Goal: Task Accomplishment & Management: Use online tool/utility

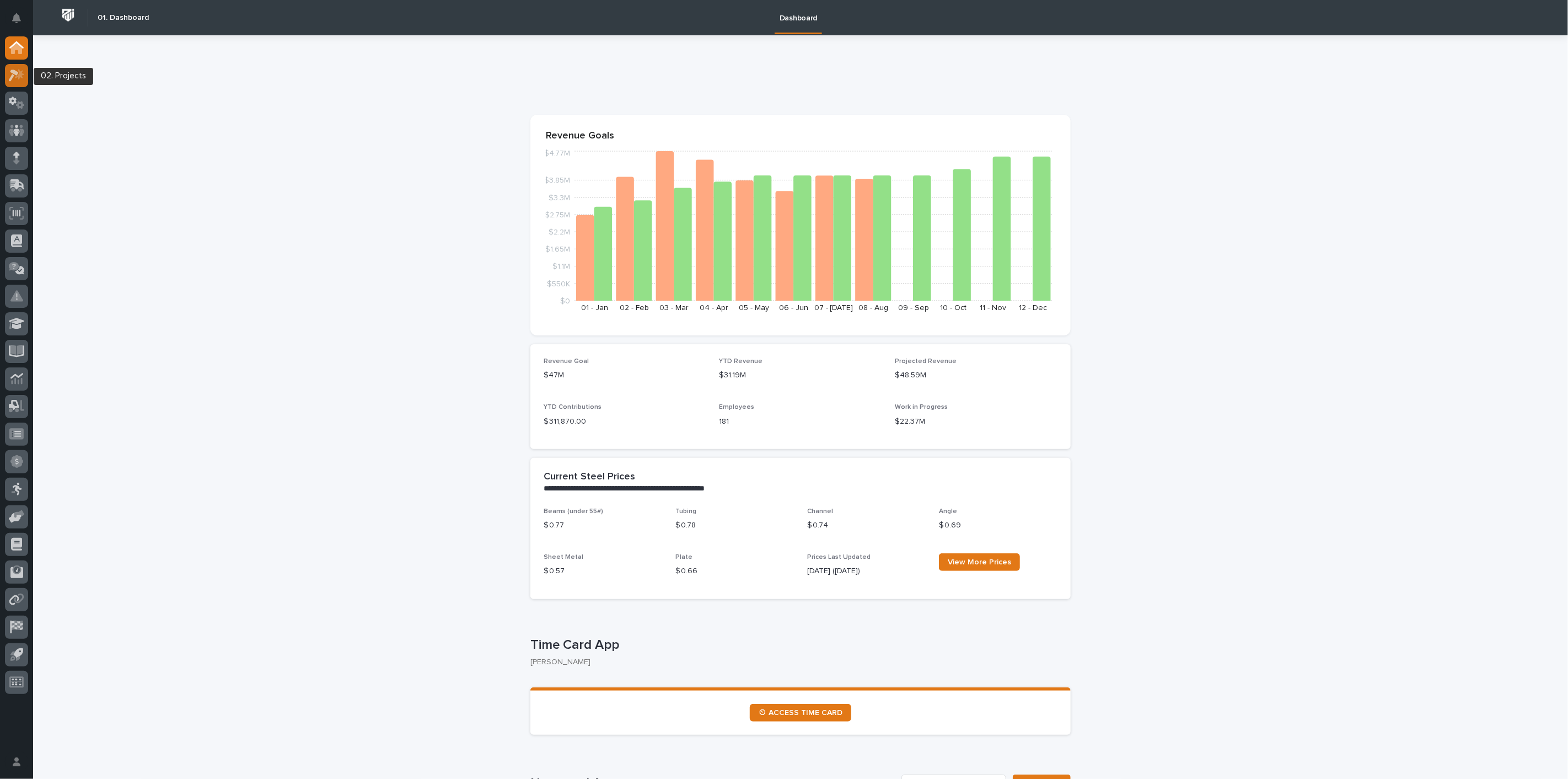
click at [14, 80] on icon at bounding box center [16, 75] width 16 height 13
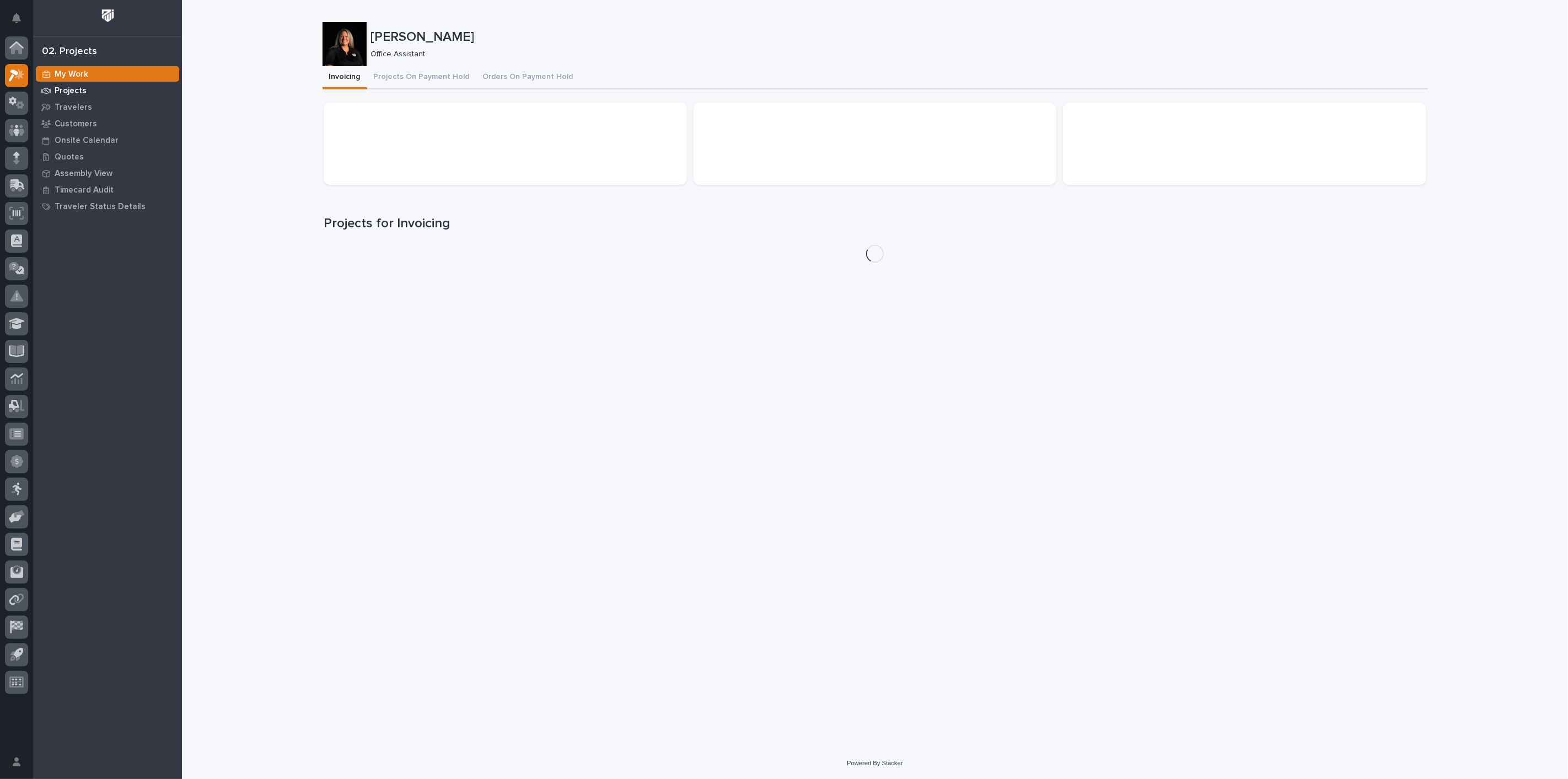
click at [68, 91] on p "Projects" at bounding box center [71, 91] width 32 height 10
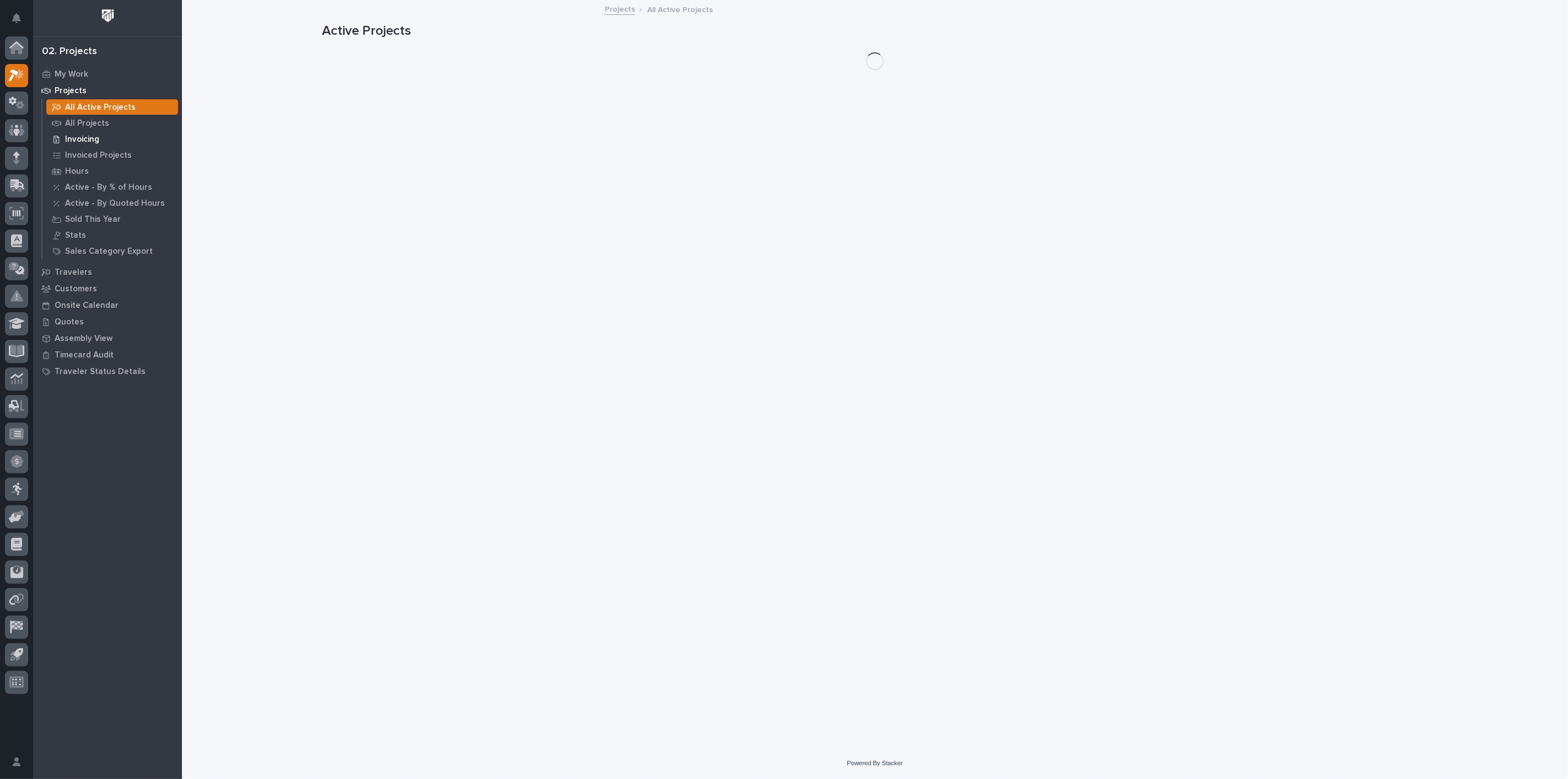
click at [73, 139] on p "Invoicing" at bounding box center [82, 139] width 34 height 10
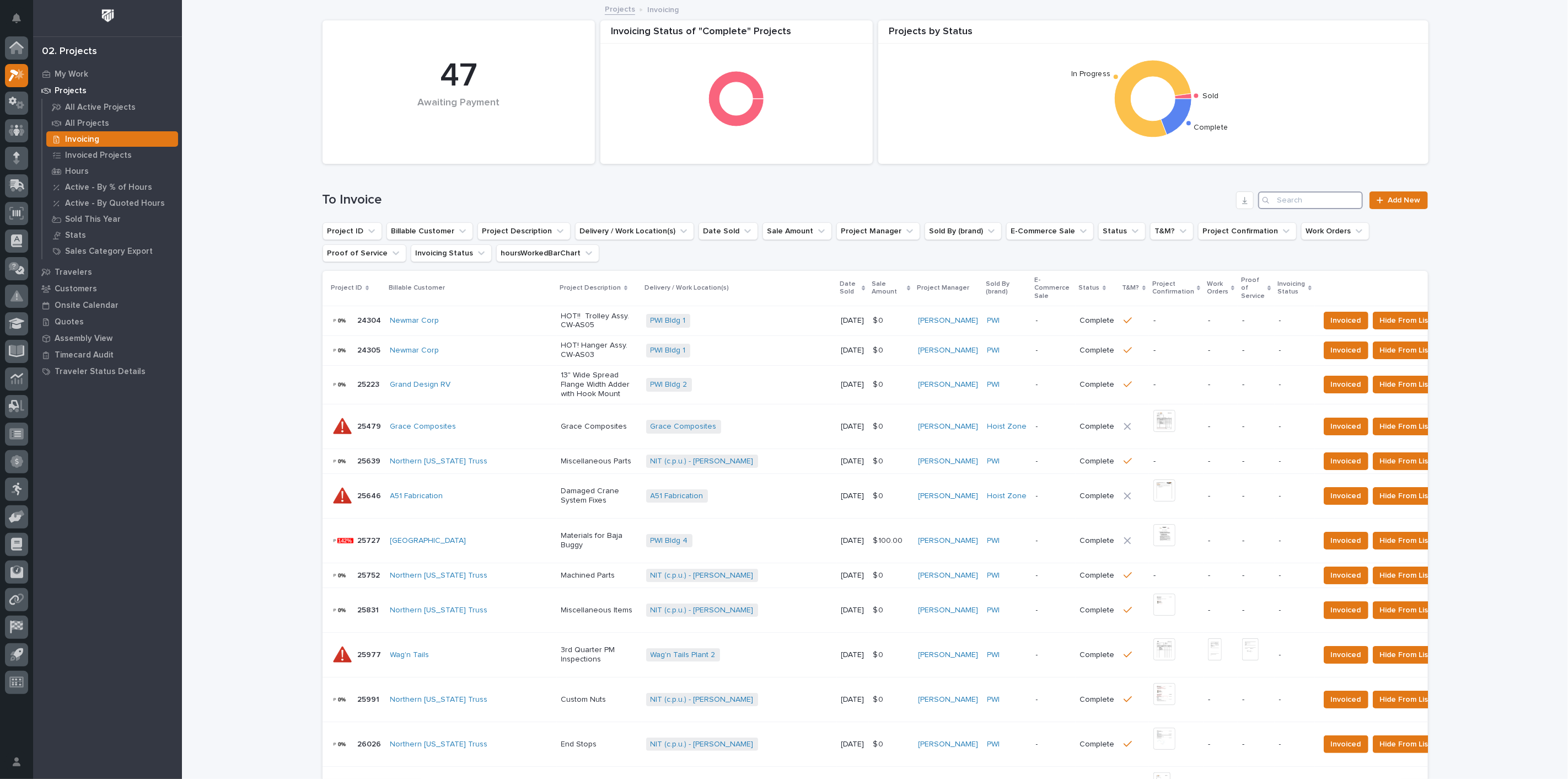
click at [1291, 199] on input "Search" at bounding box center [1311, 200] width 105 height 18
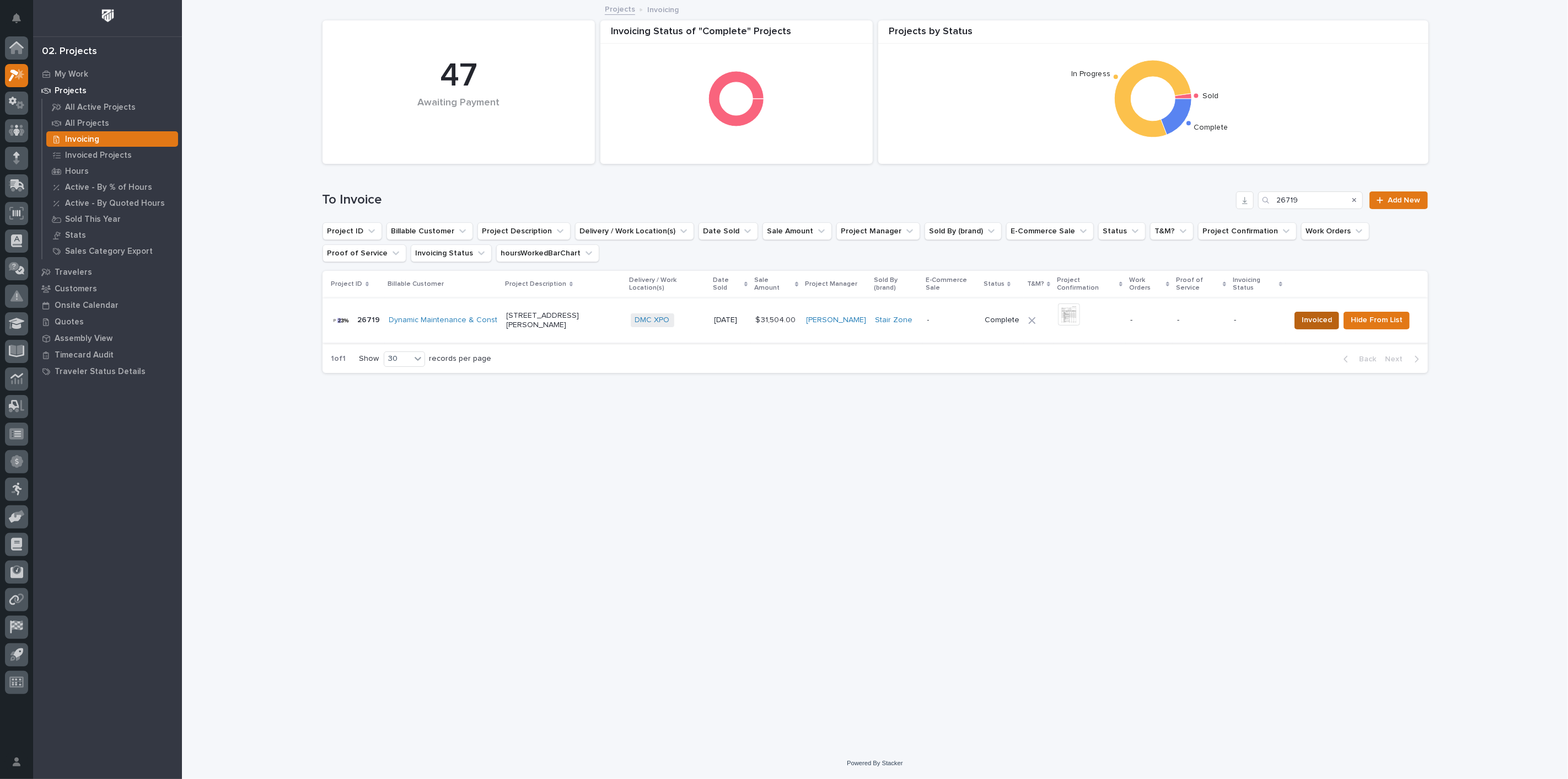
click at [1310, 317] on span "Invoiced" at bounding box center [1317, 320] width 30 height 13
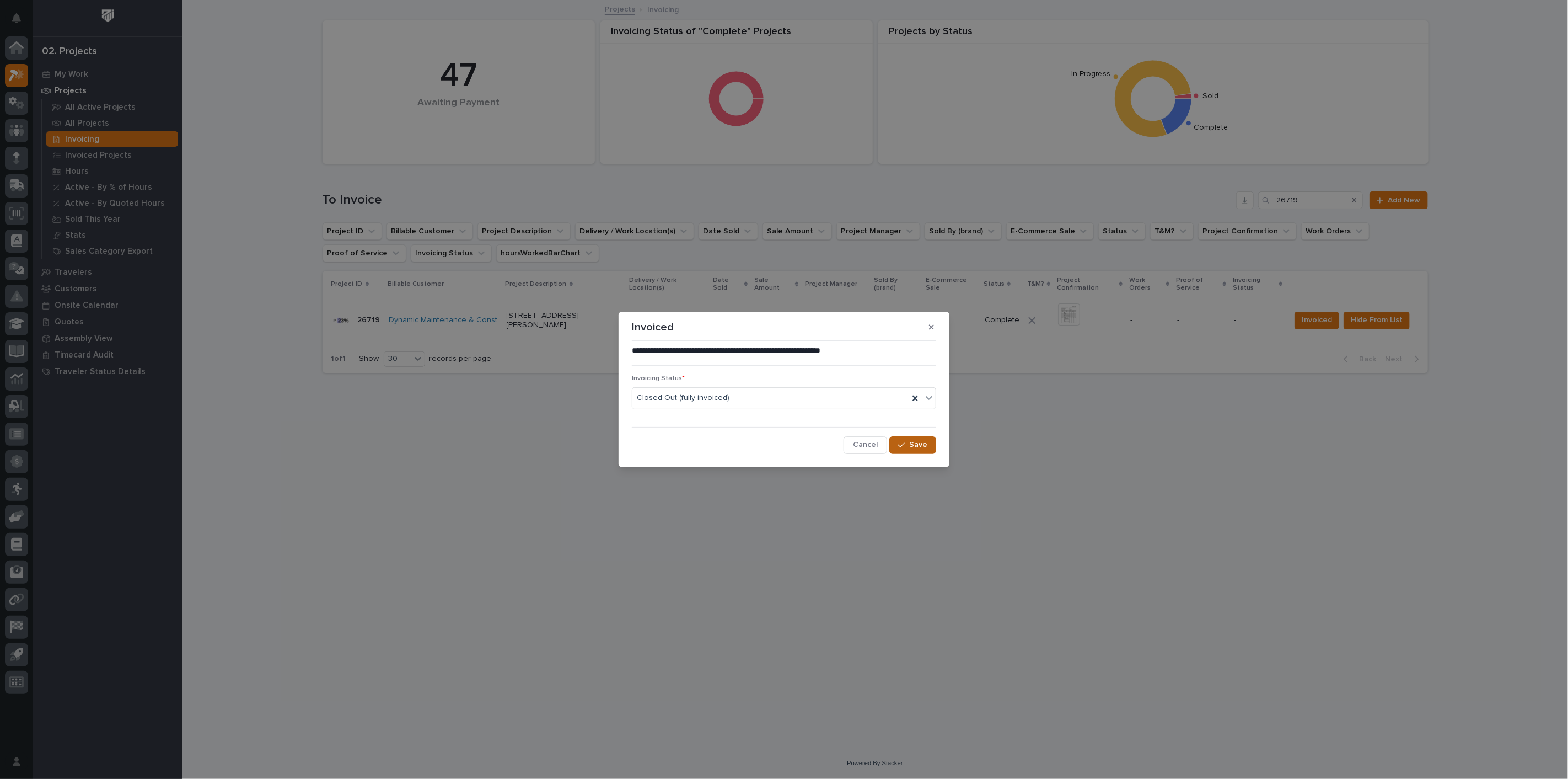
click at [912, 449] on span "Save" at bounding box center [919, 445] width 18 height 10
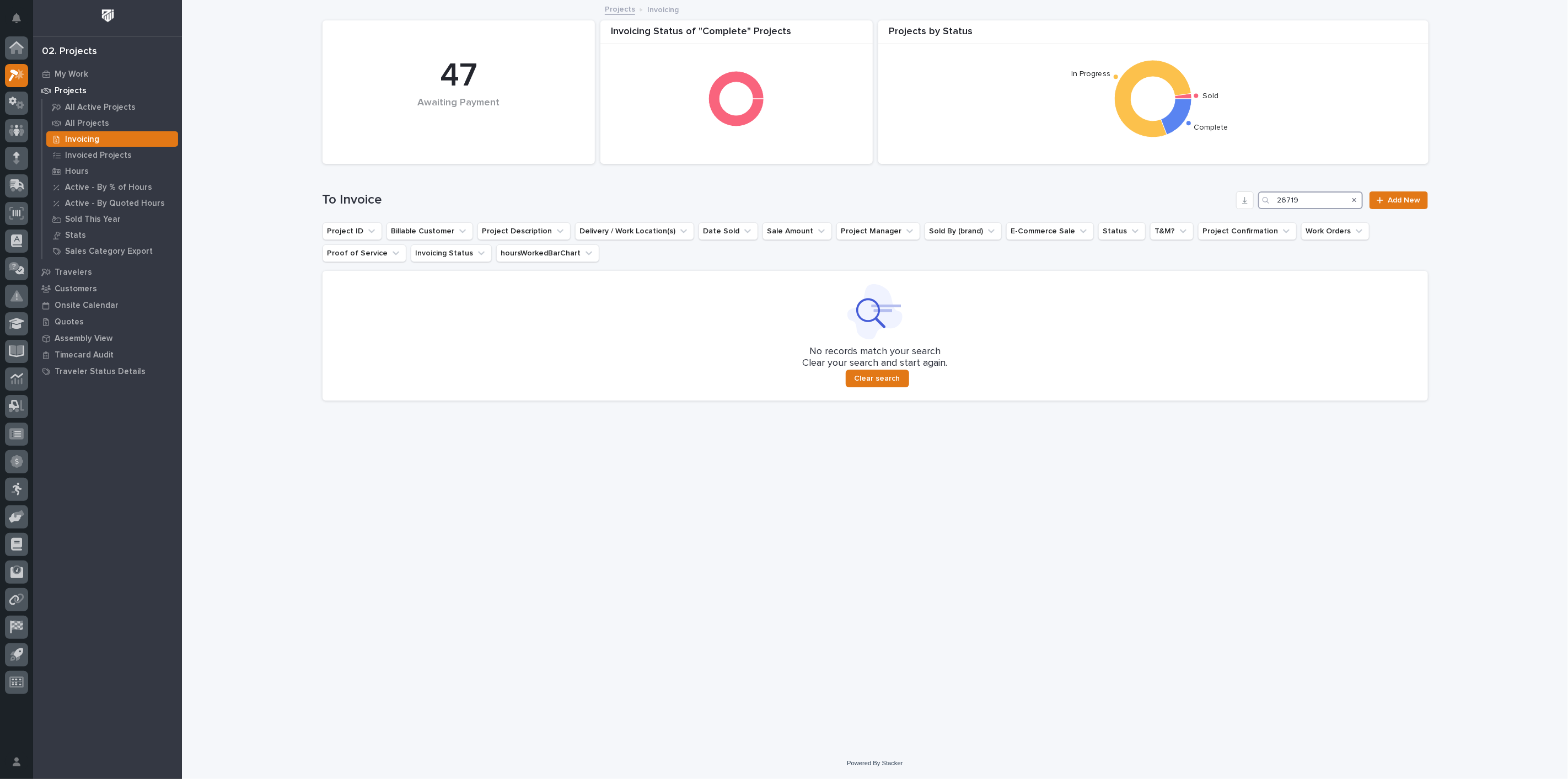
click at [1313, 197] on input "26719" at bounding box center [1311, 200] width 105 height 18
type input "2"
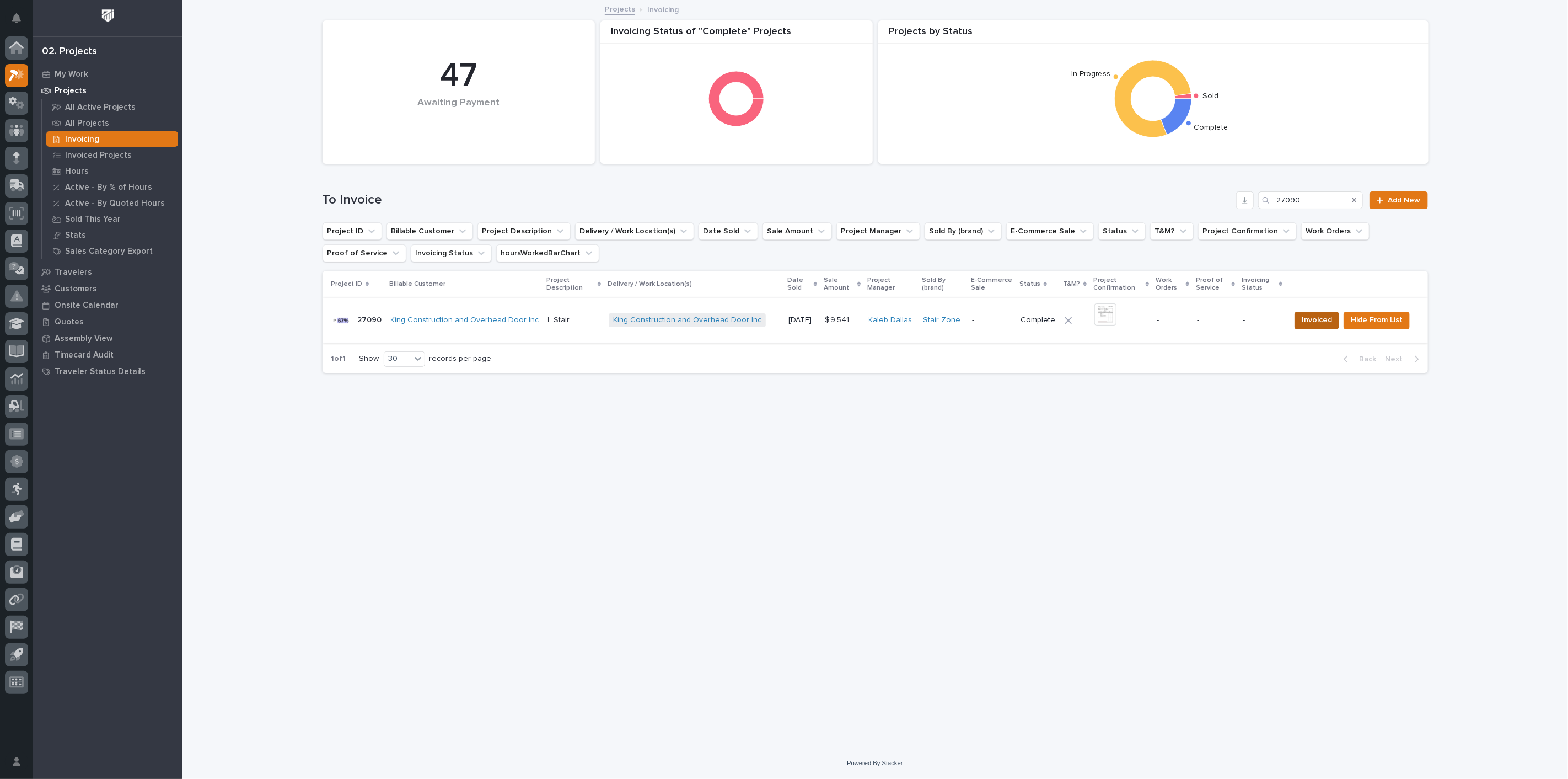
click at [1325, 318] on span "Invoiced" at bounding box center [1317, 320] width 30 height 13
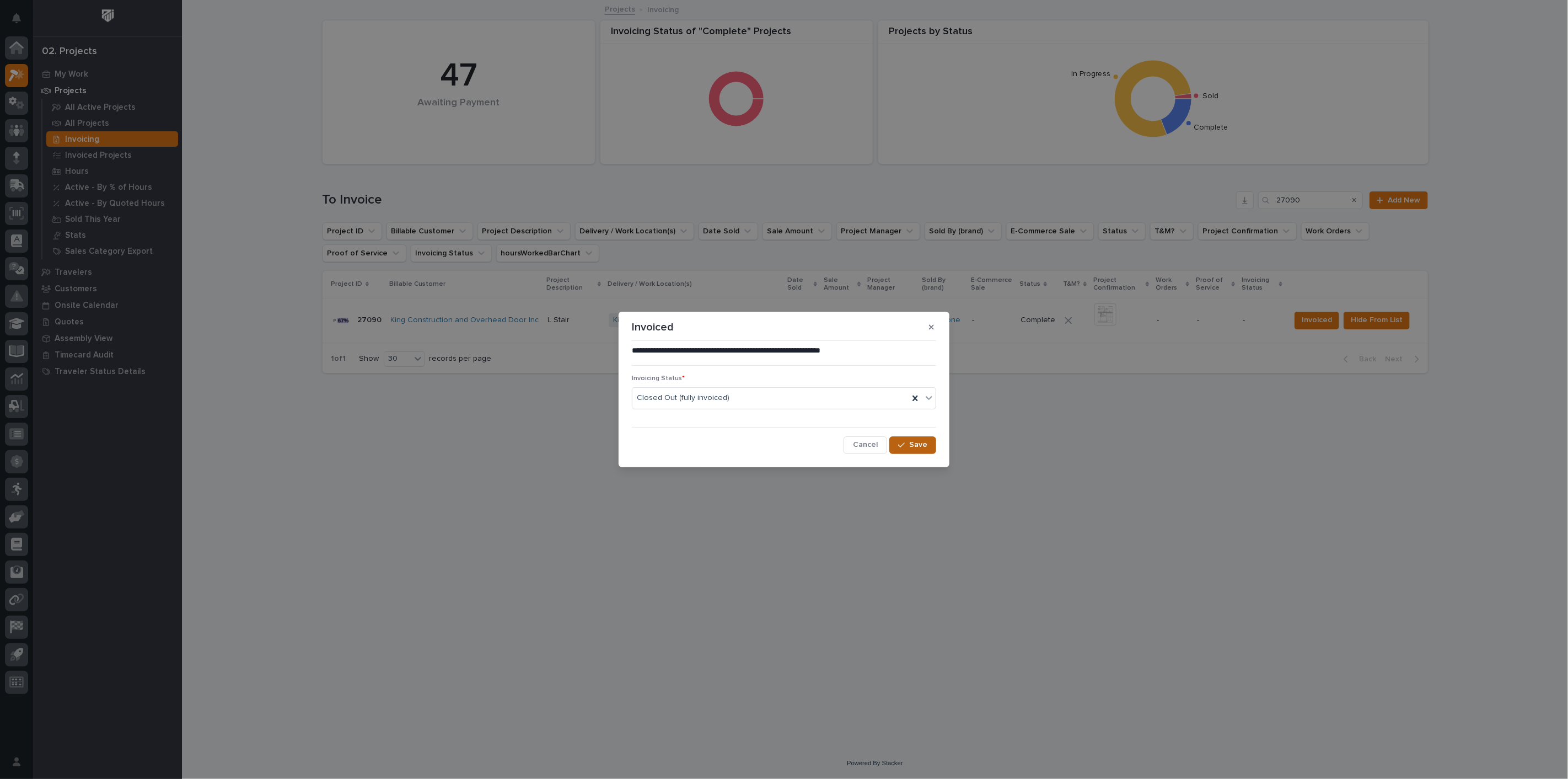
click at [912, 443] on span "Save" at bounding box center [919, 445] width 18 height 10
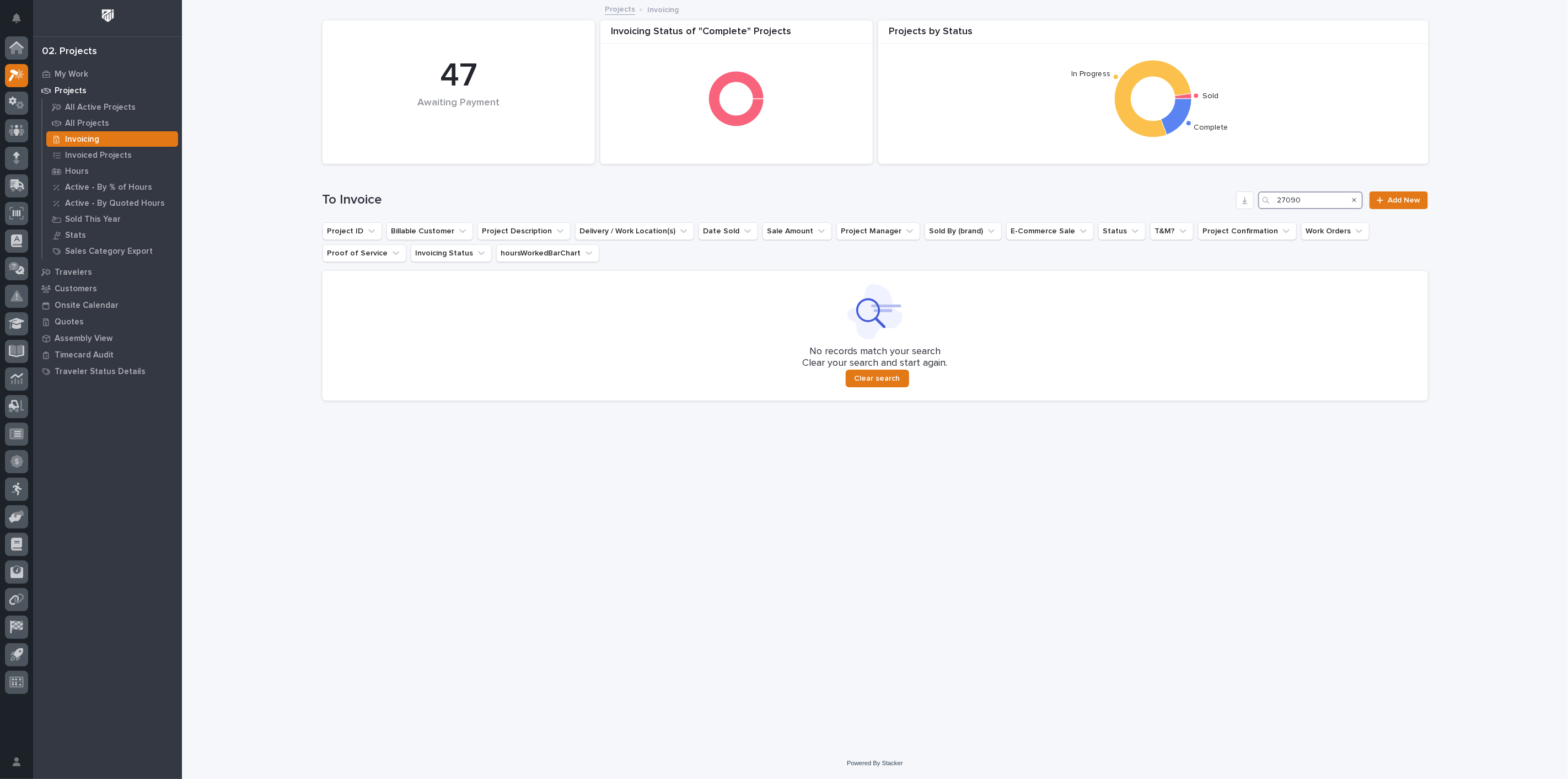
click at [1314, 200] on input "27090" at bounding box center [1311, 200] width 105 height 18
type input "2"
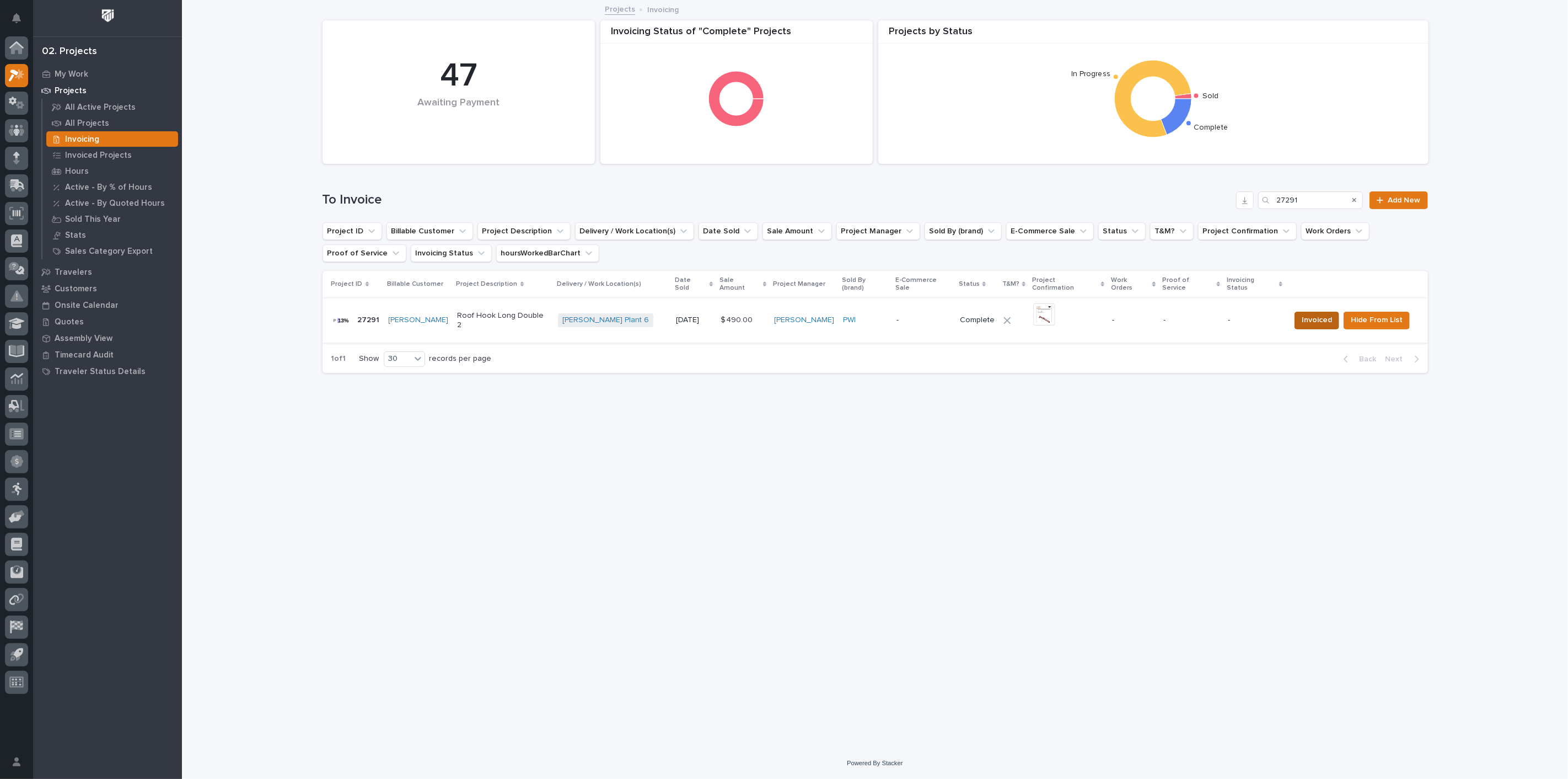
click at [1319, 313] on span "Invoiced" at bounding box center [1317, 320] width 30 height 13
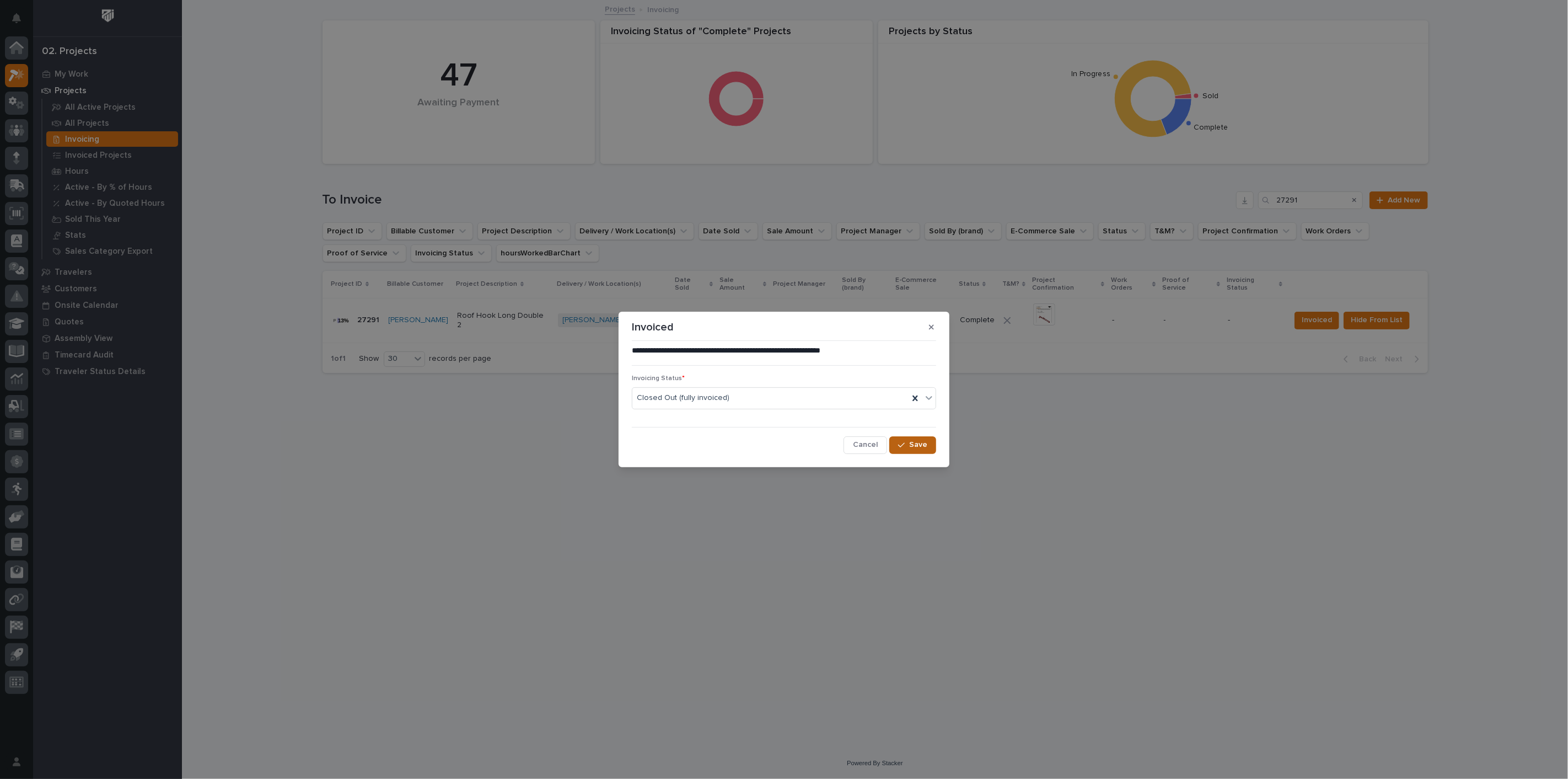
click at [918, 451] on button "Save" at bounding box center [912, 445] width 47 height 18
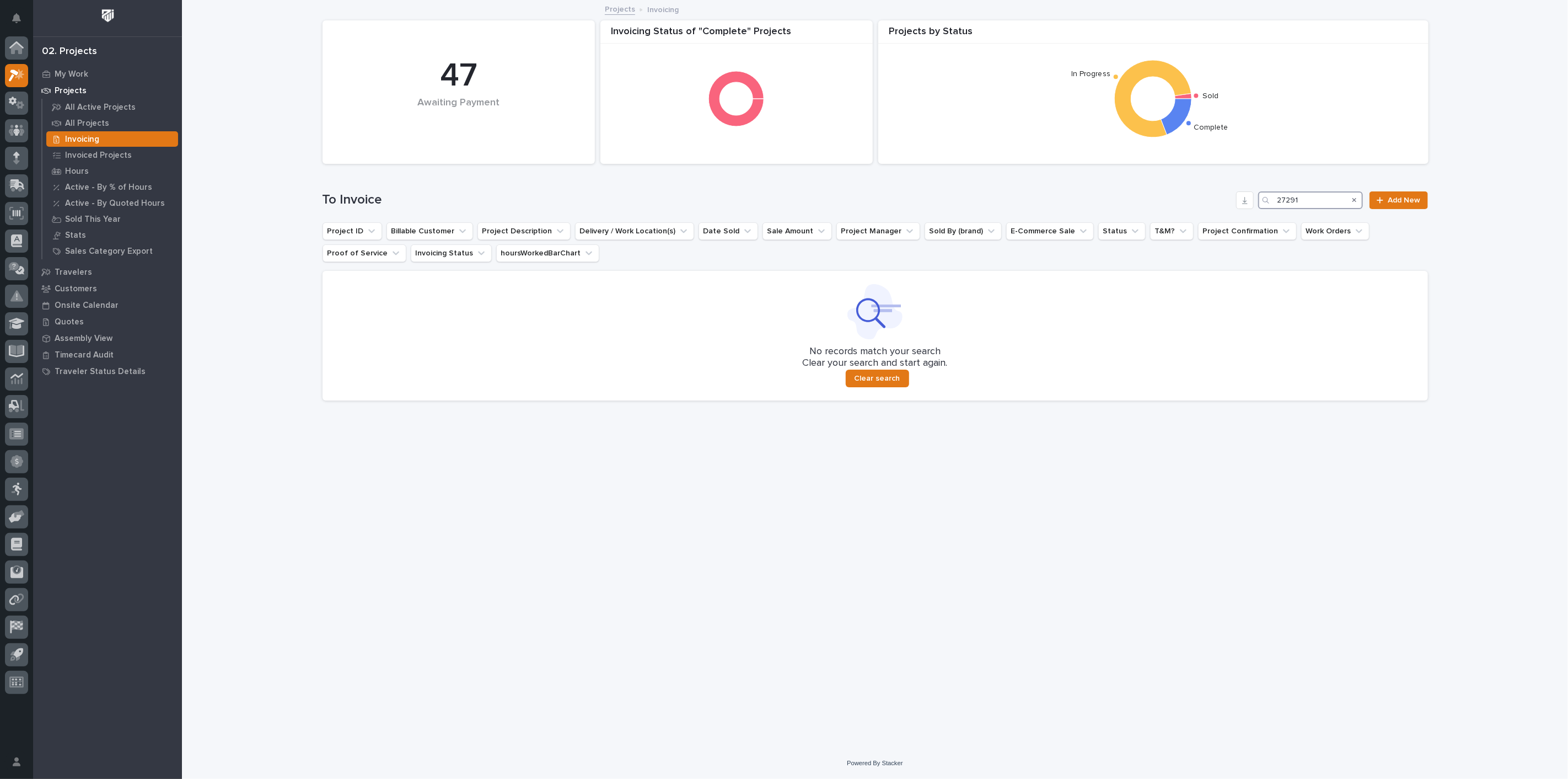
click at [1307, 202] on input "27291" at bounding box center [1311, 200] width 105 height 18
type input "2"
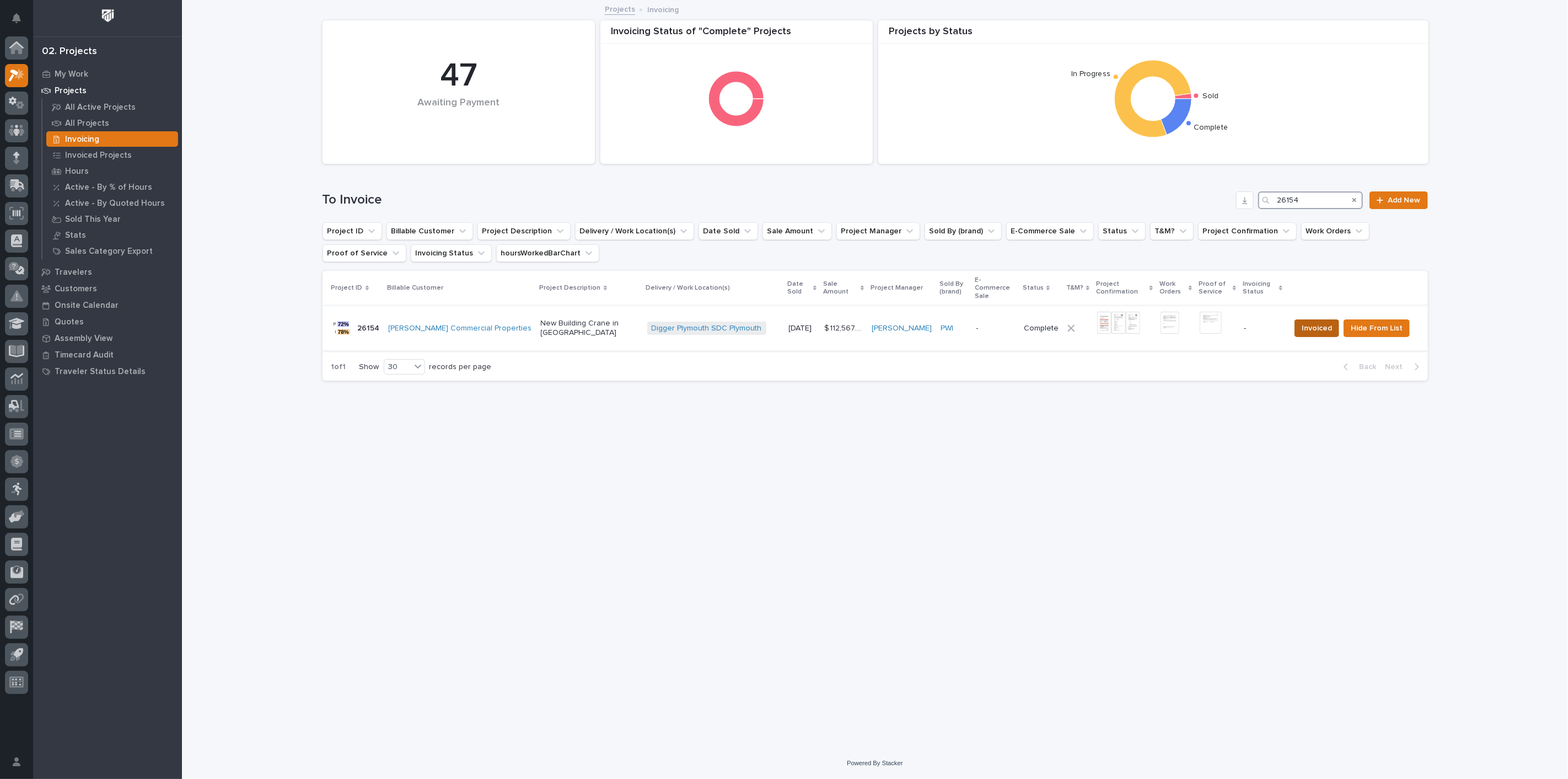
type input "26154"
click at [1315, 322] on span "Invoiced" at bounding box center [1317, 328] width 30 height 13
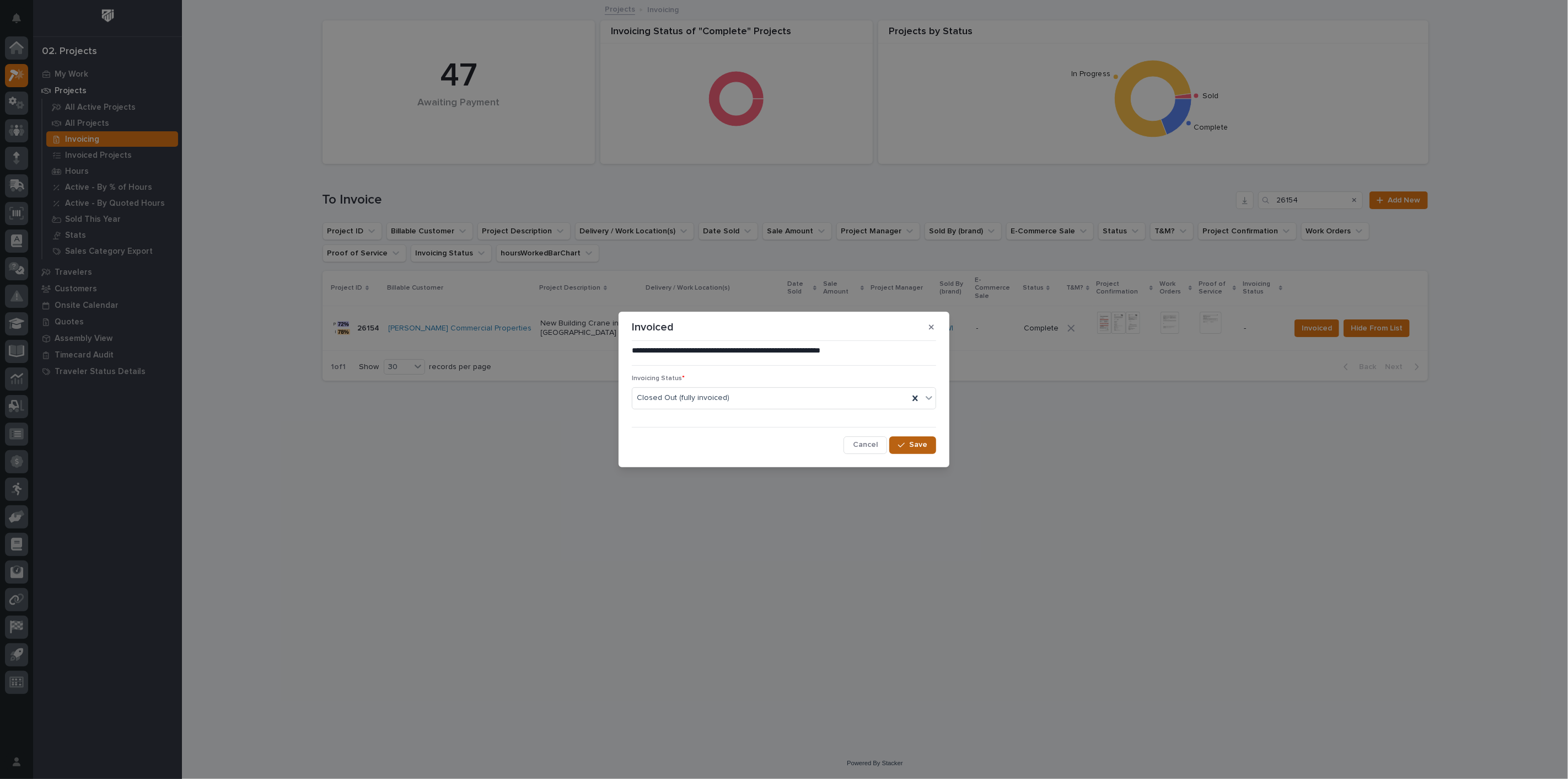
click at [915, 445] on span "Save" at bounding box center [919, 445] width 18 height 10
